Goal: Information Seeking & Learning: Find specific fact

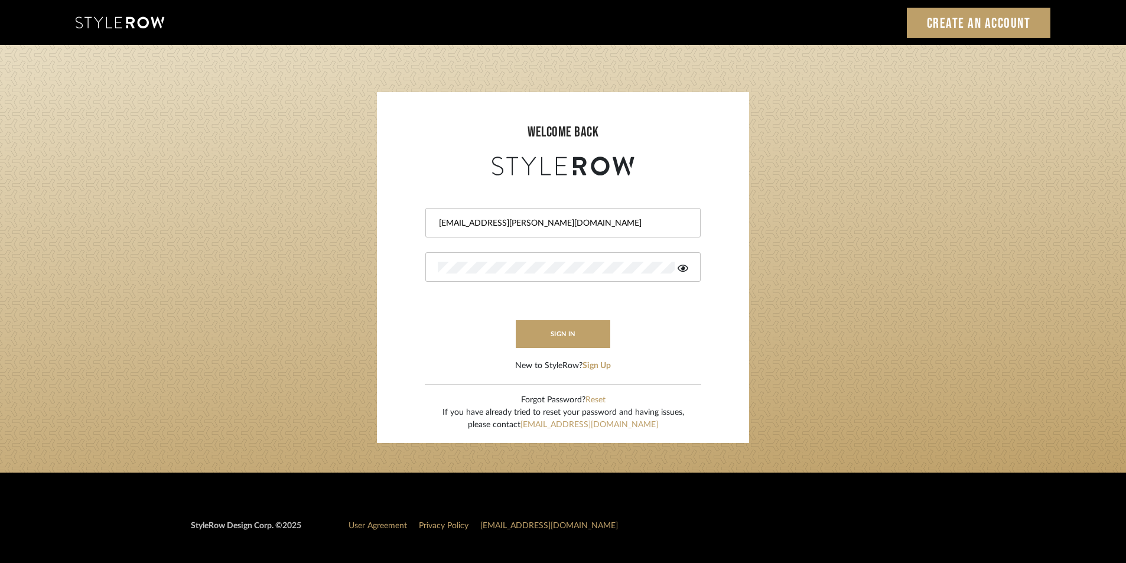
type input "\"
type input "[EMAIL_ADDRESS][PERSON_NAME][DOMAIN_NAME]"
click at [412, 274] on form "[EMAIL_ADDRESS][PERSON_NAME][DOMAIN_NAME] sign in New to StyleRow? Sign Up" at bounding box center [563, 275] width 349 height 194
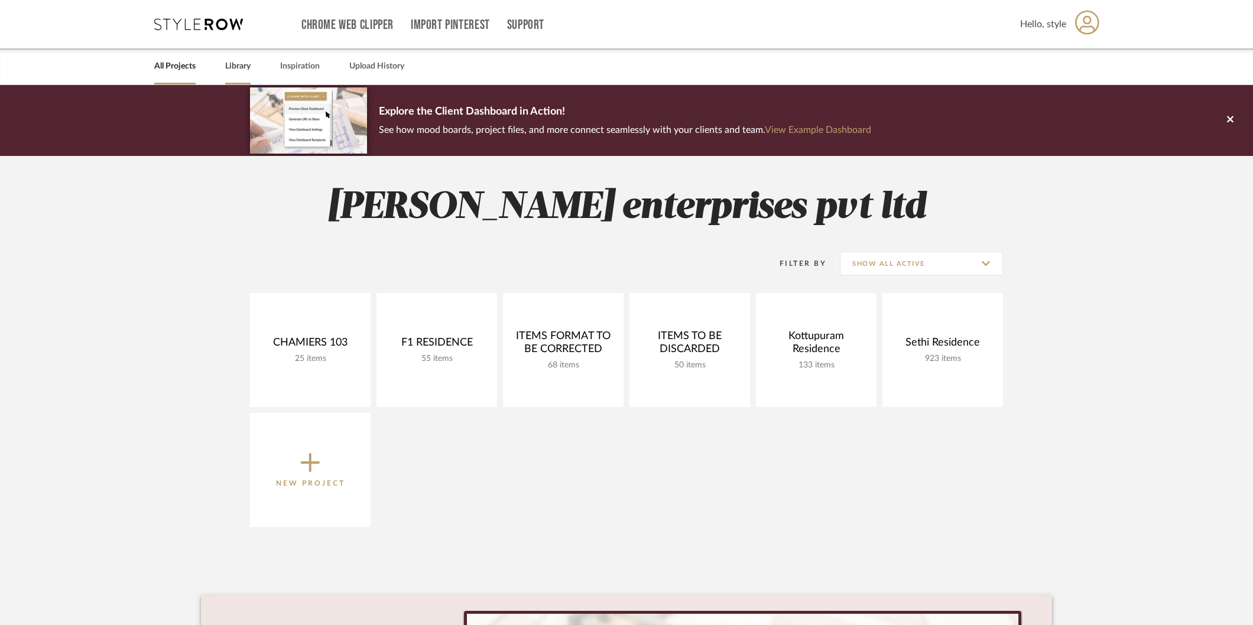
click at [226, 69] on link "Library" at bounding box center [237, 66] width 25 height 16
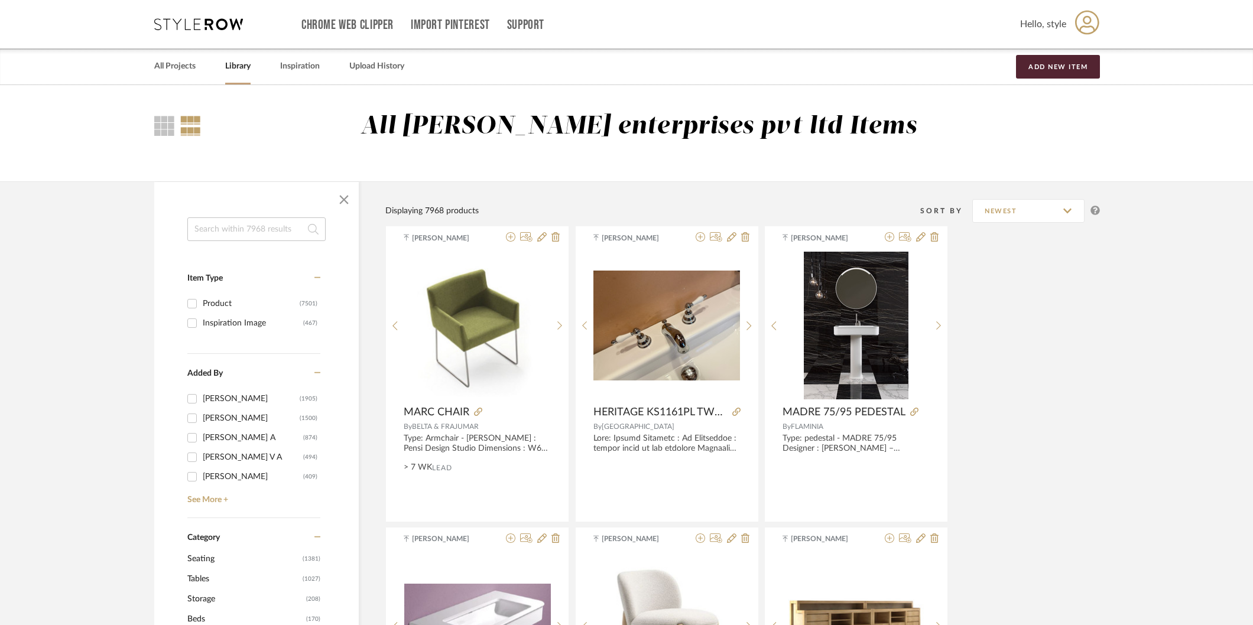
click at [254, 232] on input at bounding box center [256, 229] width 138 height 24
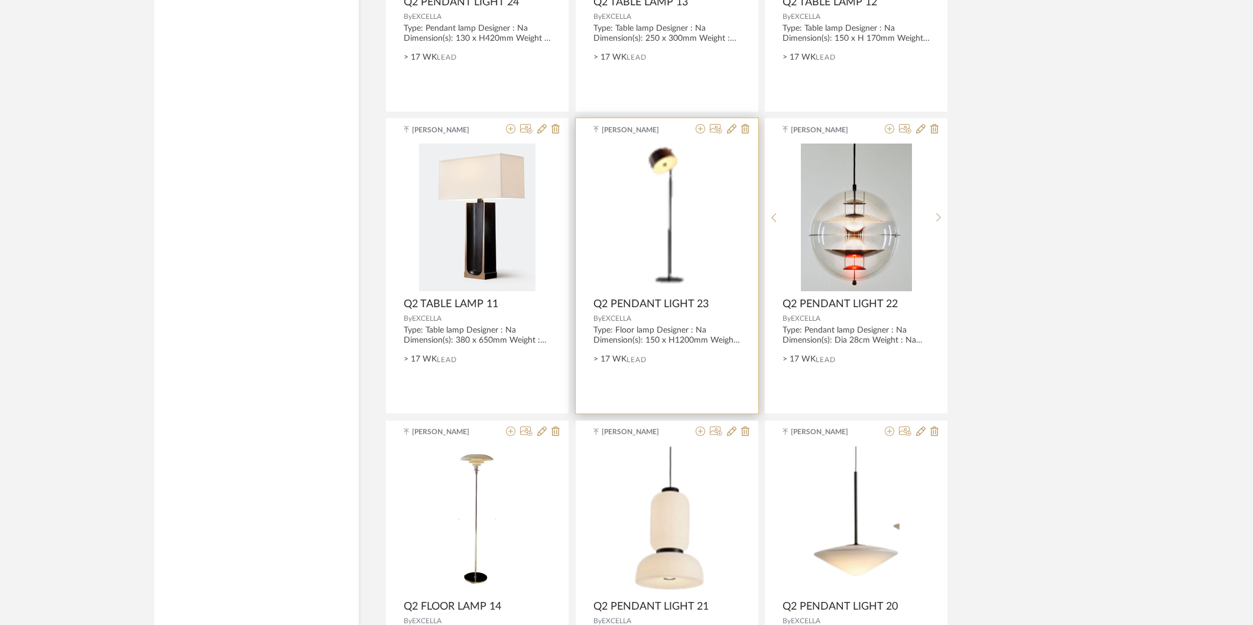
scroll to position [2822, 0]
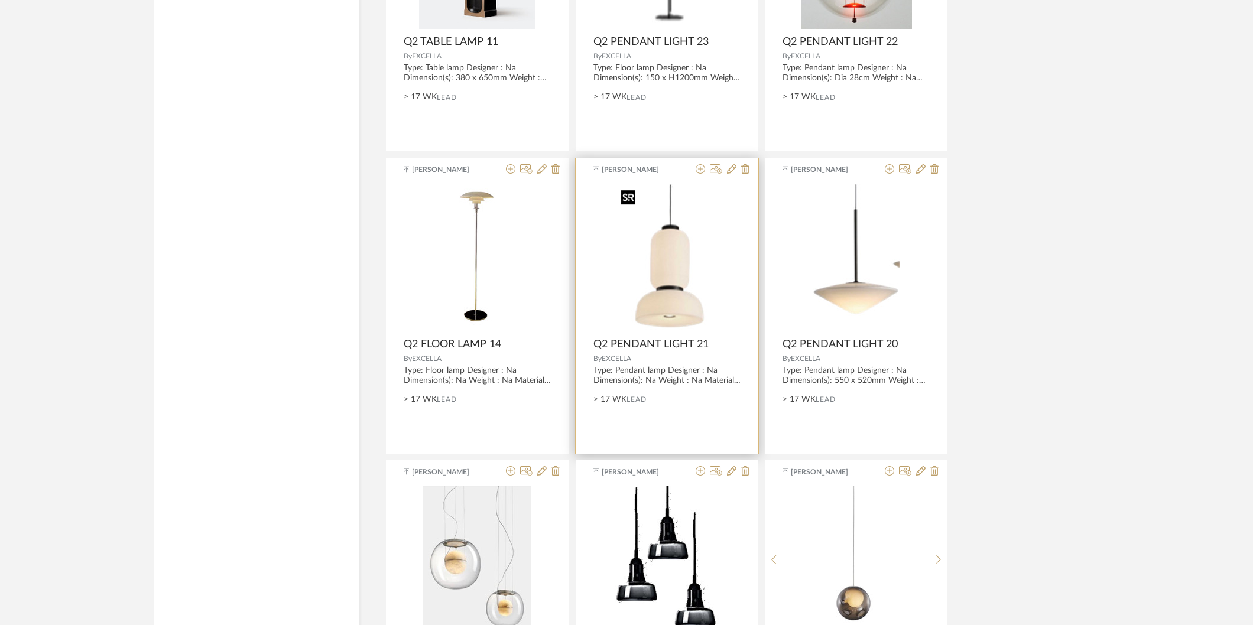
type input "q2"
click at [680, 304] on div at bounding box center [666, 336] width 147 height 305
click at [639, 295] on img "0" at bounding box center [667, 258] width 100 height 148
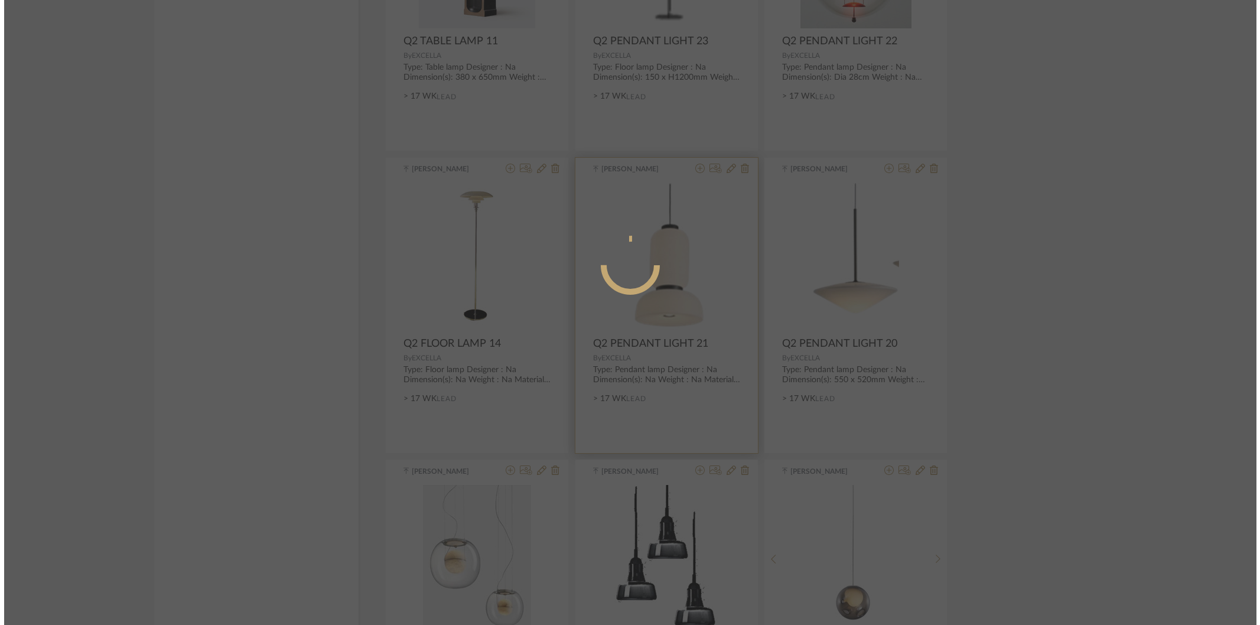
scroll to position [0, 0]
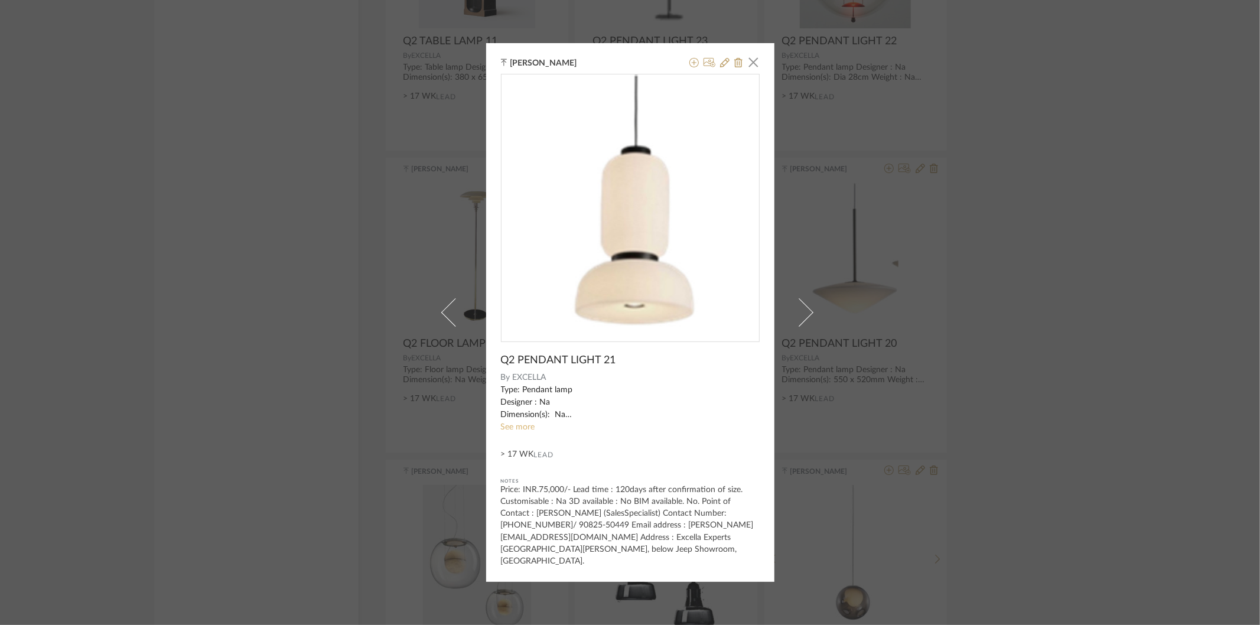
click at [523, 431] on link "See more" at bounding box center [518, 427] width 34 height 8
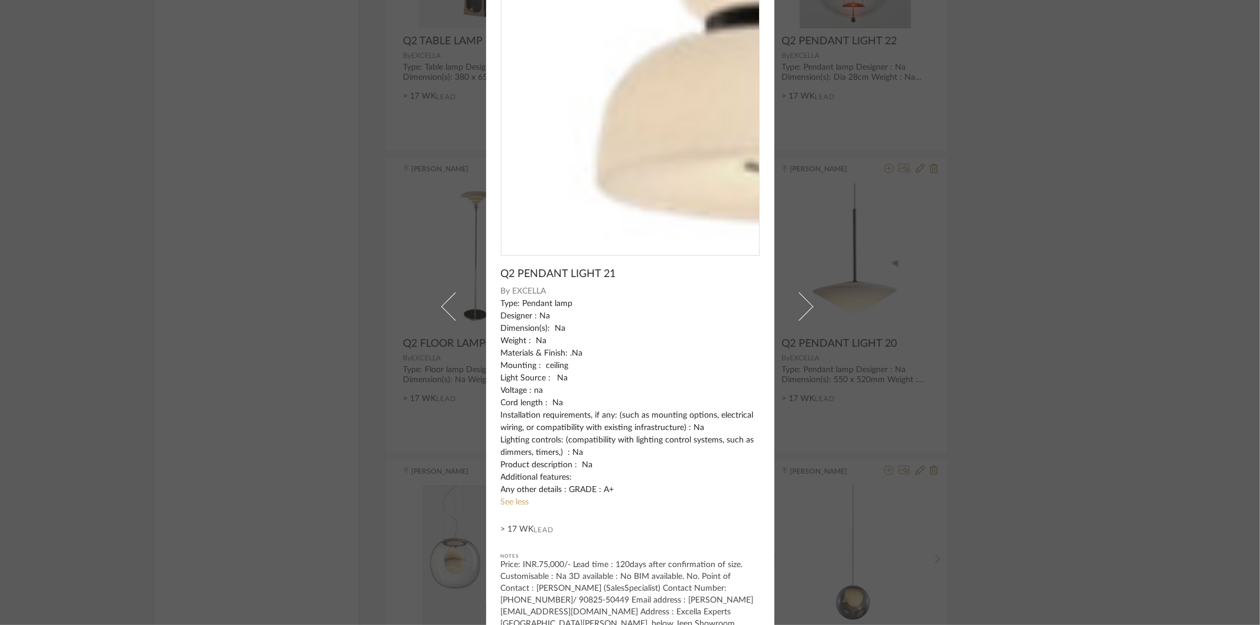
scroll to position [61, 0]
